Goal: Task Accomplishment & Management: Complete application form

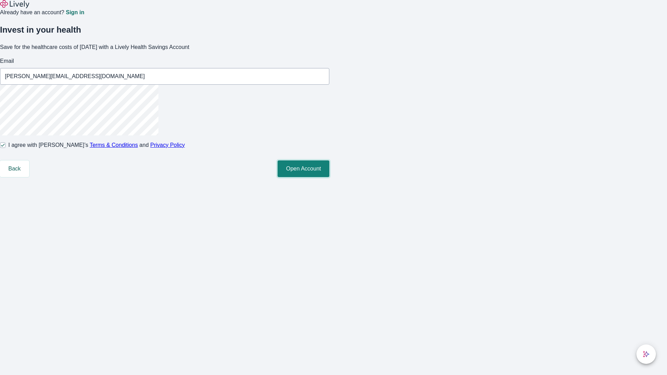
click at [329, 177] on button "Open Account" at bounding box center [304, 169] width 52 height 17
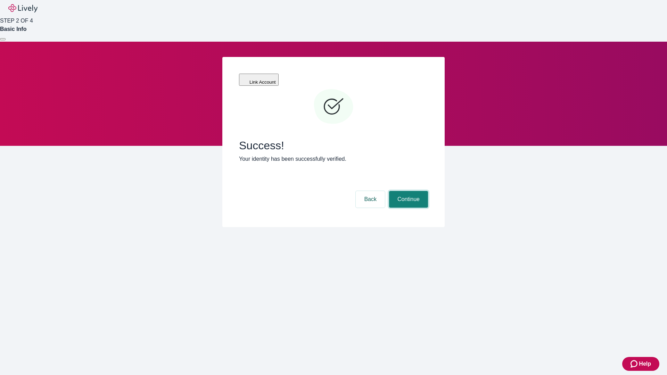
click at [408, 191] on button "Continue" at bounding box center [408, 199] width 39 height 17
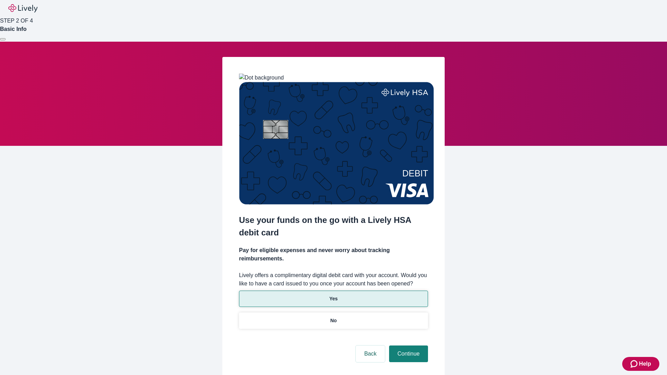
click at [333, 295] on p "Yes" at bounding box center [333, 298] width 8 height 7
click at [408, 346] on button "Continue" at bounding box center [408, 354] width 39 height 17
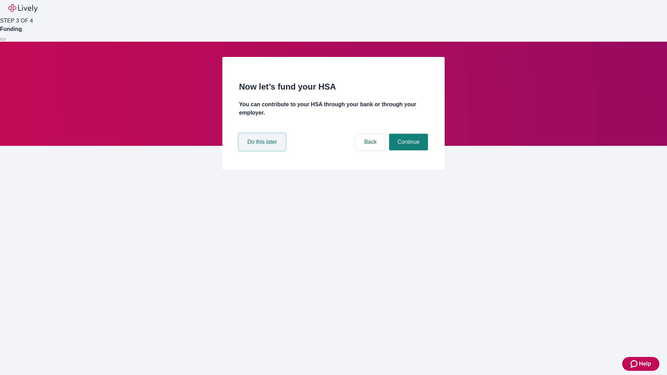
click at [263, 150] on button "Do this later" at bounding box center [262, 142] width 46 height 17
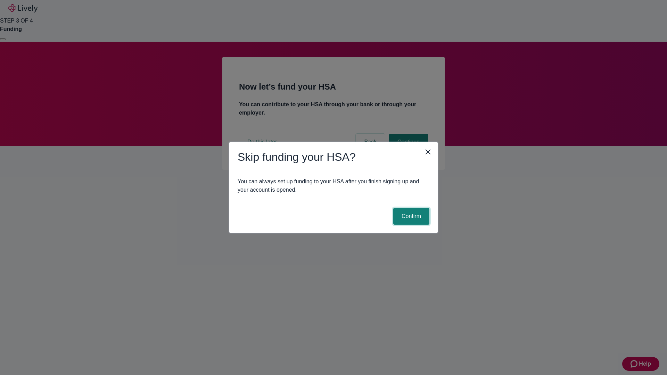
click at [410, 216] on button "Confirm" at bounding box center [411, 216] width 36 height 17
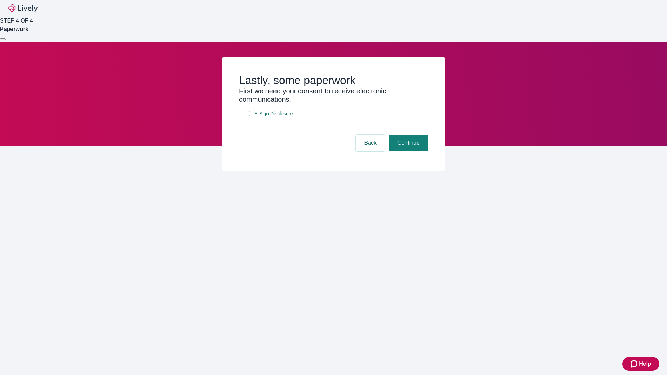
click at [247, 116] on input "E-Sign Disclosure" at bounding box center [248, 114] width 6 height 6
checkbox input "true"
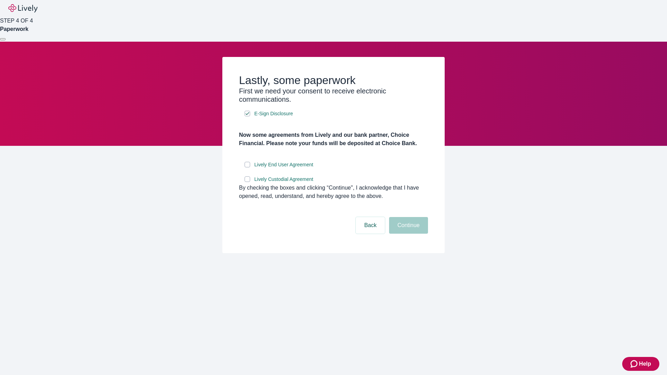
click at [247, 167] on input "Lively End User Agreement" at bounding box center [248, 165] width 6 height 6
checkbox input "true"
click at [247, 182] on input "Lively Custodial Agreement" at bounding box center [248, 180] width 6 height 6
checkbox input "true"
click at [408, 234] on button "Continue" at bounding box center [408, 225] width 39 height 17
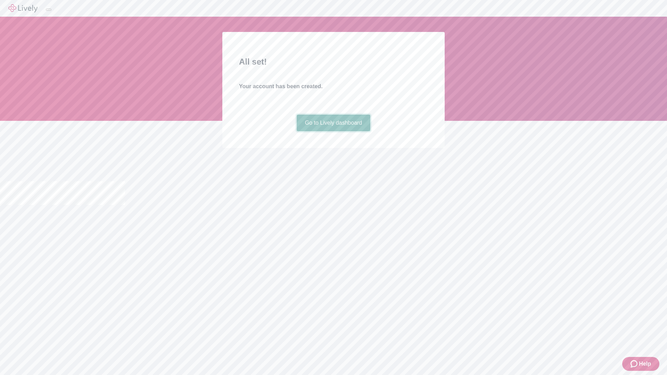
click at [333, 131] on link "Go to Lively dashboard" at bounding box center [334, 123] width 74 height 17
